Goal: Information Seeking & Learning: Find specific fact

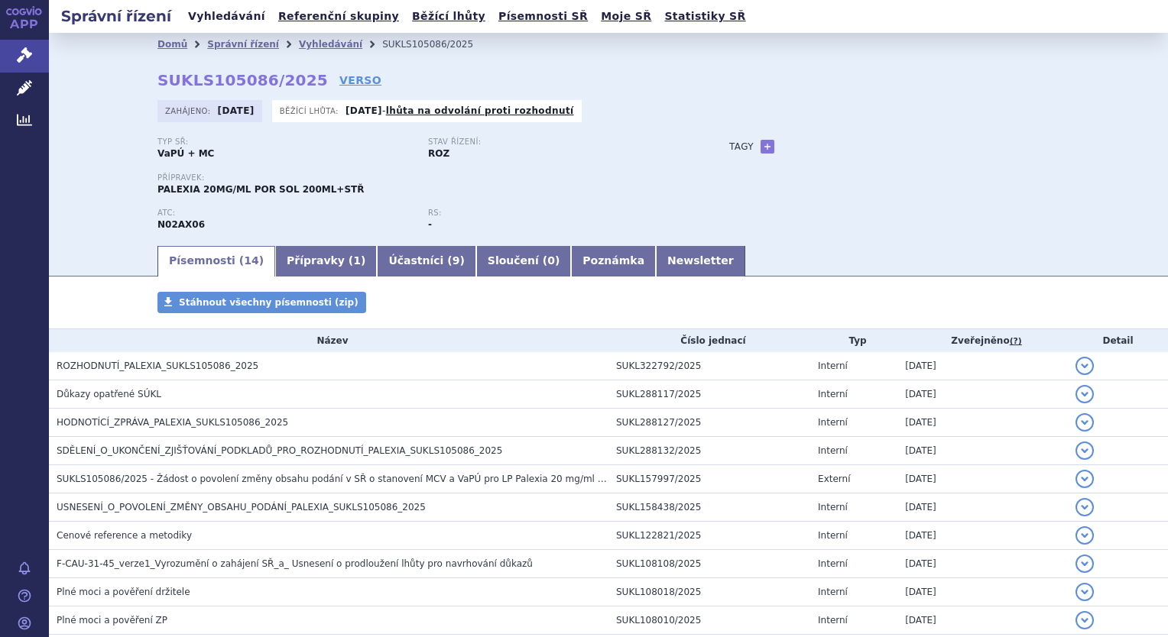
drag, startPoint x: 0, startPoint y: 0, endPoint x: 222, endPoint y: 19, distance: 222.5
click at [222, 19] on link "Vyhledávání" at bounding box center [226, 16] width 86 height 21
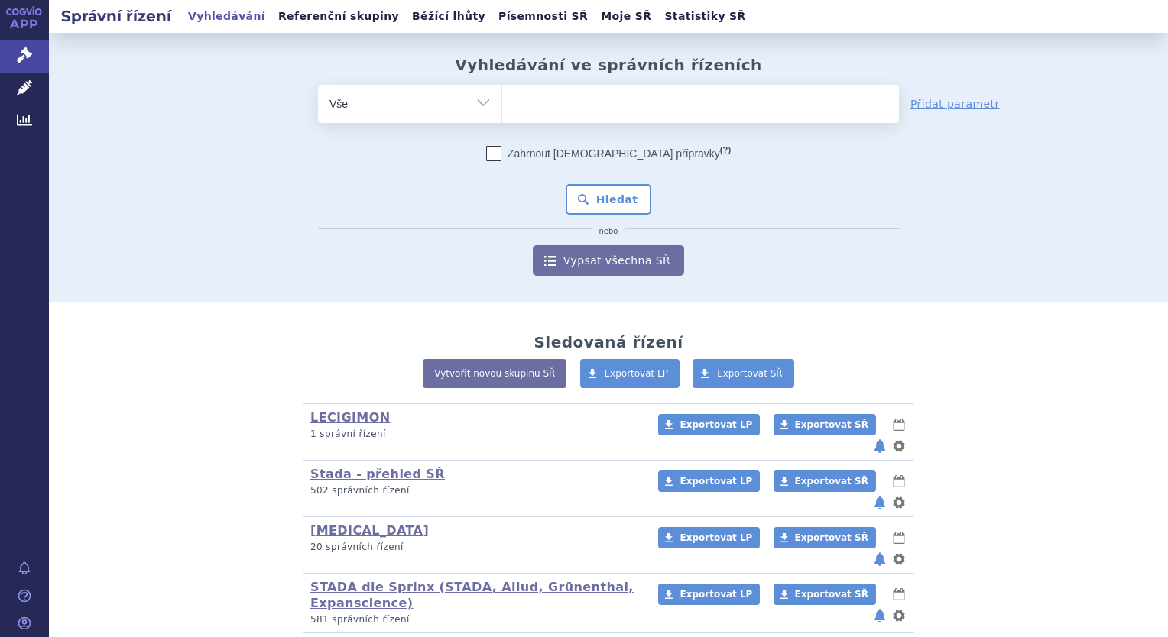
click at [550, 105] on ul at bounding box center [700, 101] width 397 height 32
click at [502, 105] on select at bounding box center [501, 103] width 1 height 38
type input "me"
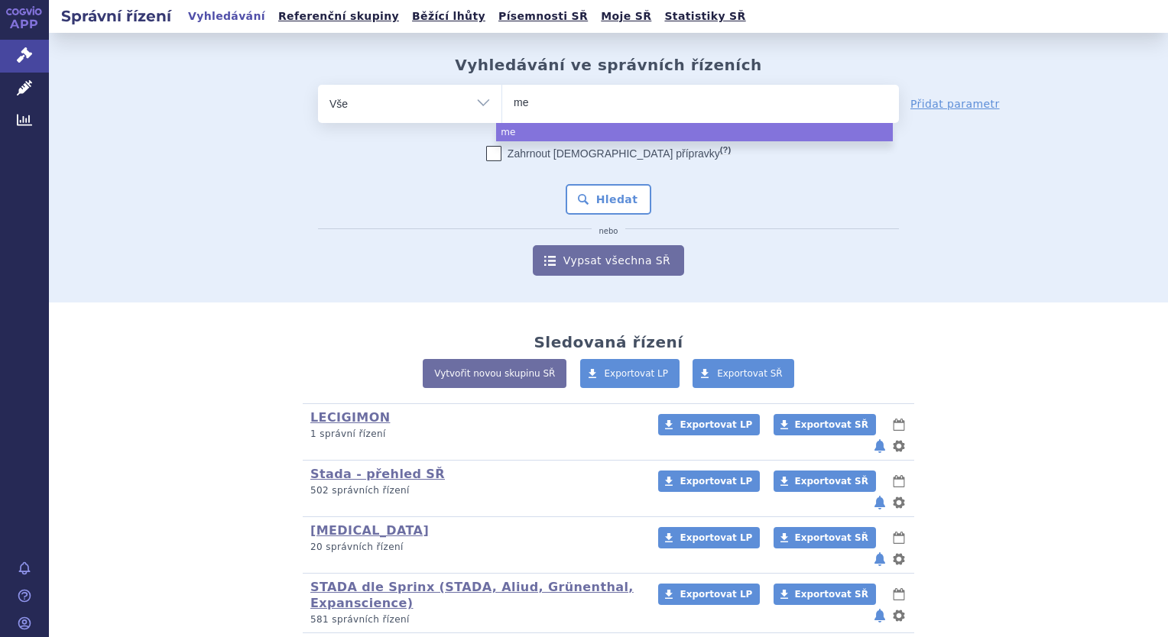
type input "met"
type input "metf"
type input "metfo"
type input "metfor"
type input "metform"
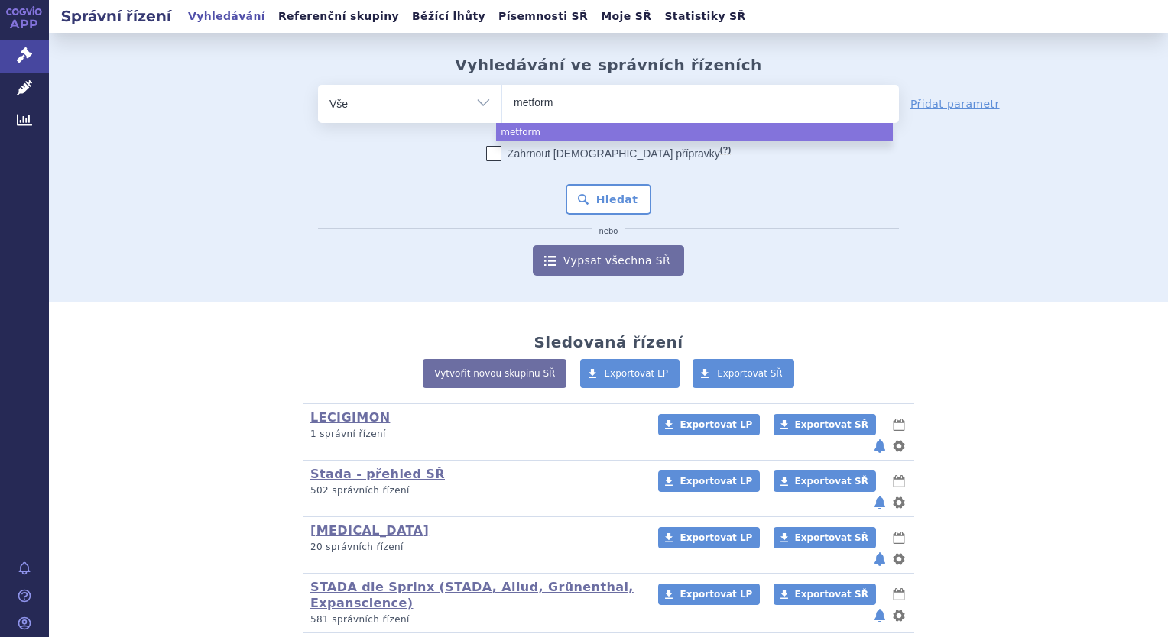
type input "metformi"
type input "[MEDICAL_DATA]"
select select "[MEDICAL_DATA]"
click at [612, 204] on button "Hledat" at bounding box center [609, 199] width 86 height 31
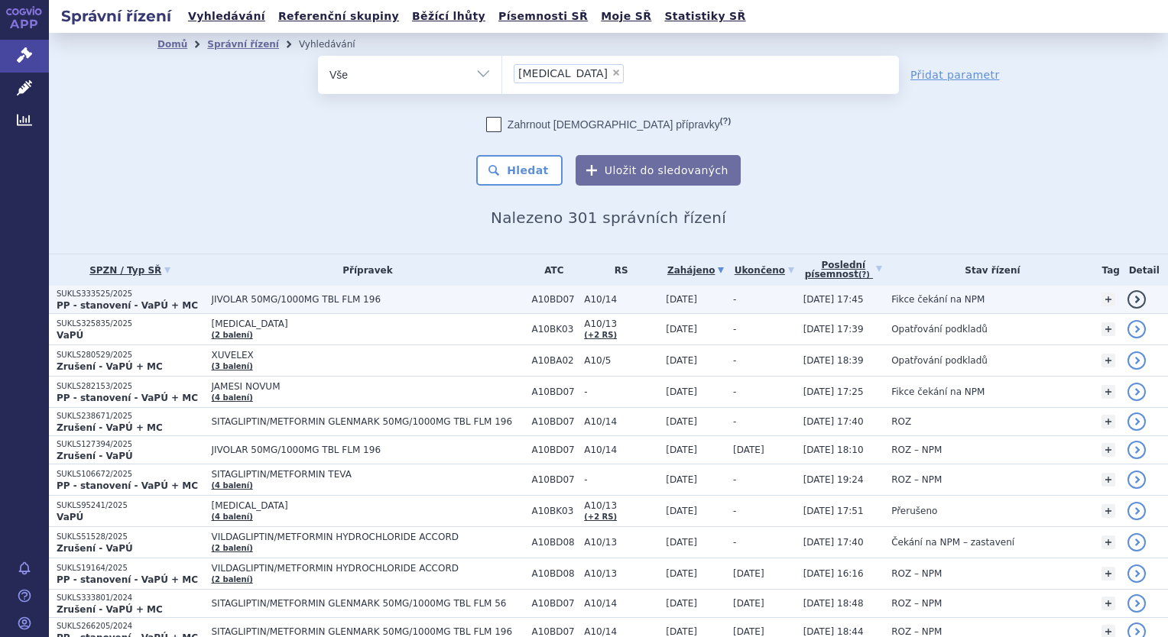
click at [128, 300] on strong "PP - stanovení - VaPÚ + MC" at bounding box center [127, 305] width 141 height 11
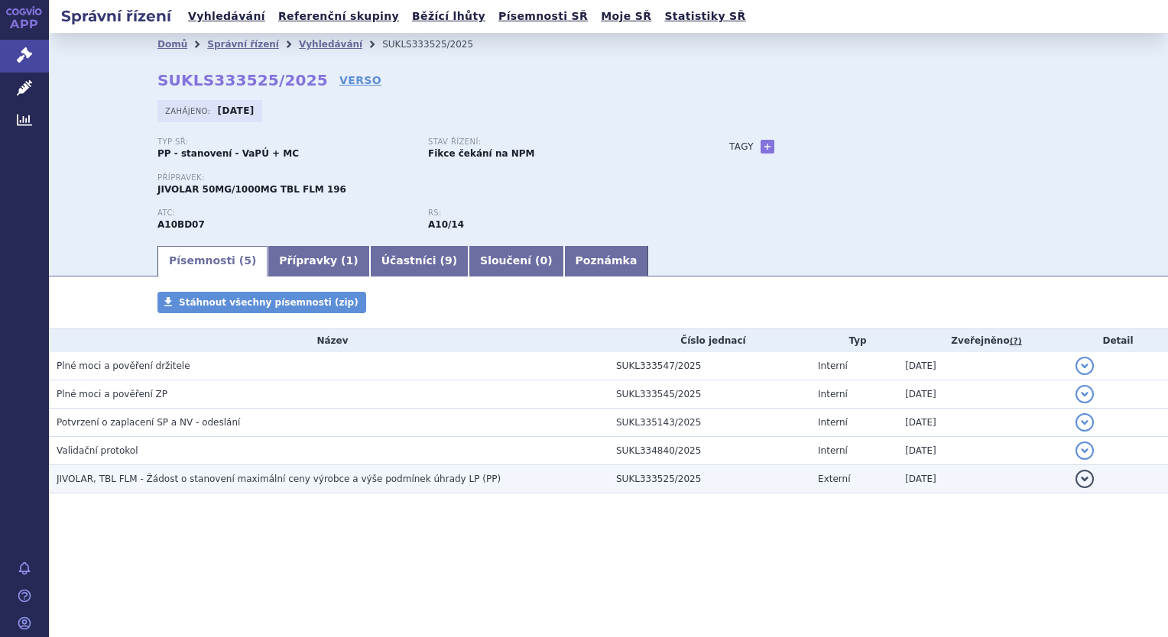
click at [240, 481] on span "JIVOLAR, TBL FLM - Žádost o stanovení maximální ceny výrobce a výše podmínek úh…" at bounding box center [279, 479] width 444 height 11
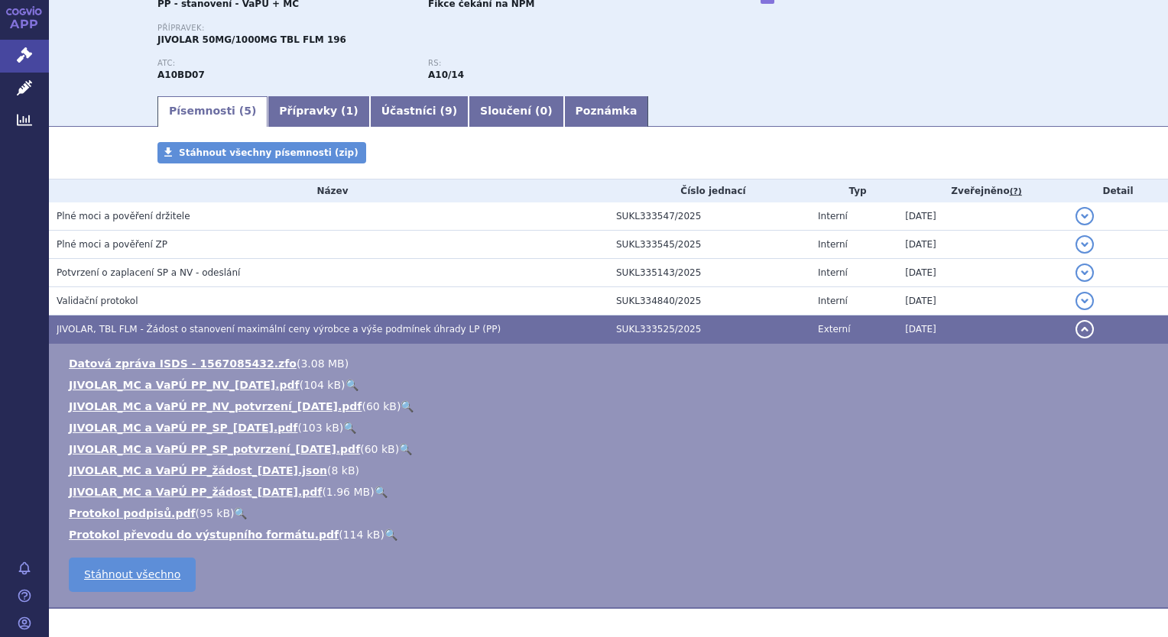
scroll to position [153, 0]
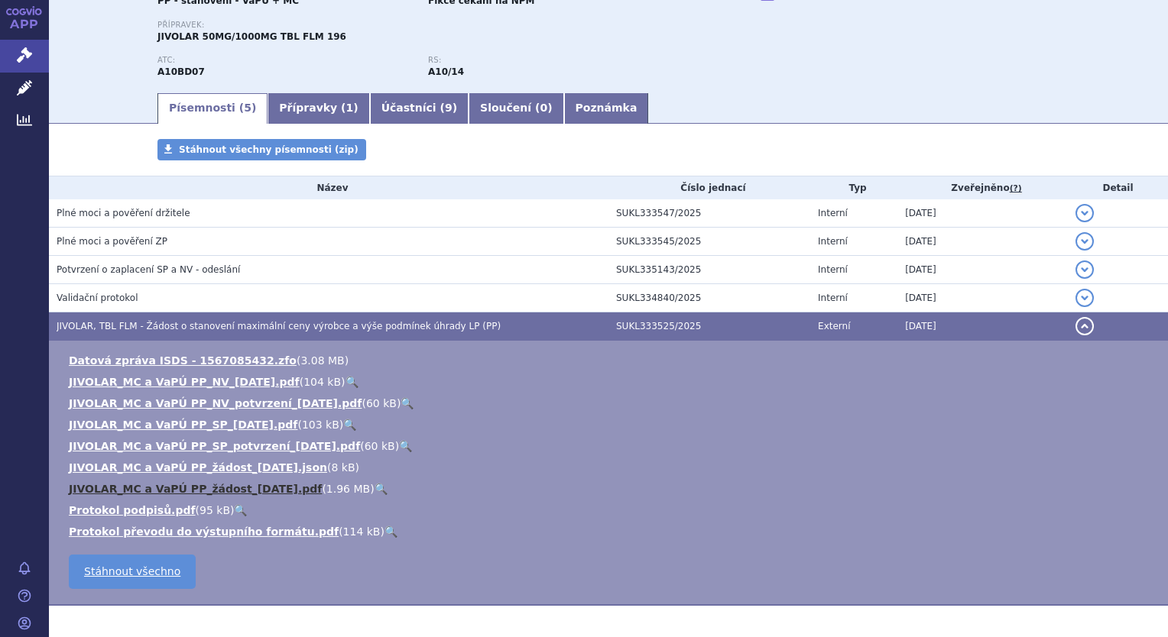
click at [248, 491] on link "JIVOLAR_MC a VaPÚ PP_žádost_2025-08-19.pdf" at bounding box center [195, 489] width 253 height 12
click at [277, 488] on link "JIVOLAR_MC a VaPÚ PP_žádost_2025-08-19.pdf" at bounding box center [195, 489] width 253 height 12
